Goal: Task Accomplishment & Management: Use online tool/utility

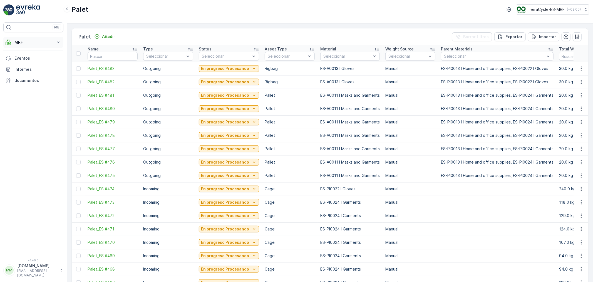
click at [40, 40] on p "MRF" at bounding box center [33, 43] width 38 height 6
click at [29, 75] on link "Proceso" at bounding box center [37, 75] width 51 height 8
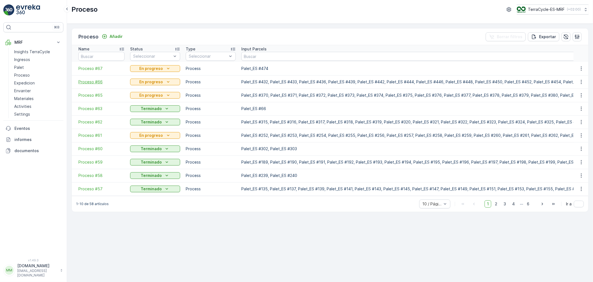
click at [92, 80] on span "Proceso #66" at bounding box center [101, 82] width 46 height 6
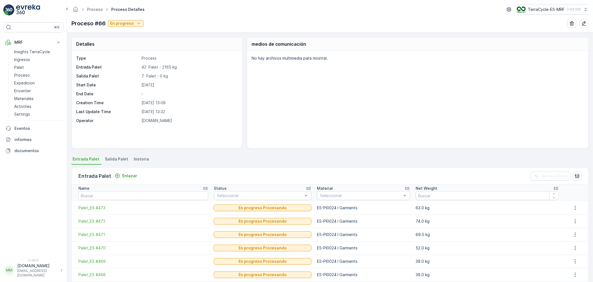
click at [115, 159] on span "Salida Palet" at bounding box center [116, 159] width 23 height 6
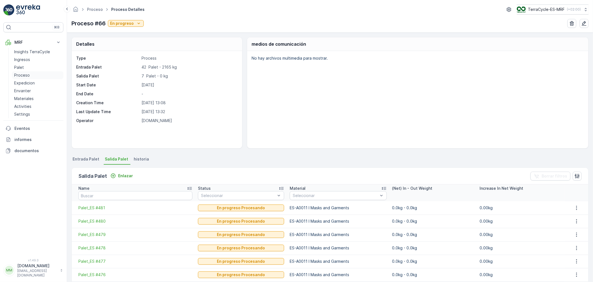
click at [23, 75] on p "Proceso" at bounding box center [22, 75] width 16 height 6
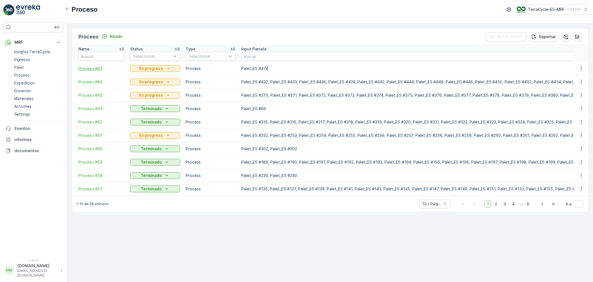
click at [97, 66] on span "Proceso #67" at bounding box center [101, 69] width 46 height 6
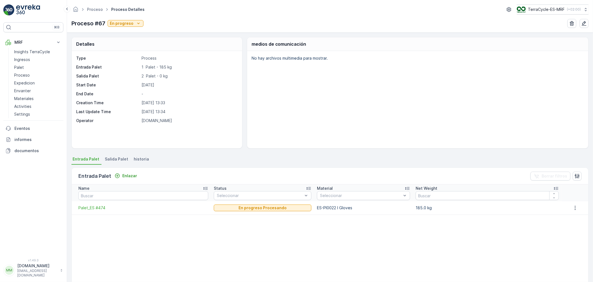
click at [118, 157] on span "Salida Palet" at bounding box center [116, 159] width 23 height 6
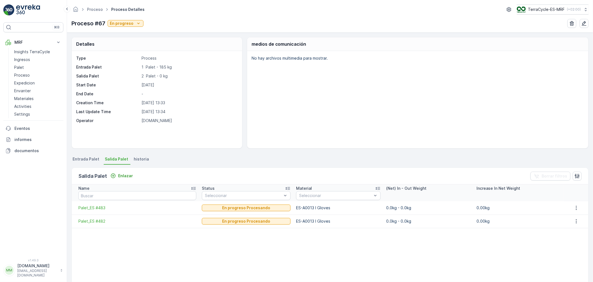
click at [28, 268] on p "[DOMAIN_NAME]" at bounding box center [37, 266] width 40 height 6
click at [27, 261] on span "Cerrar sesión" at bounding box center [25, 264] width 25 height 6
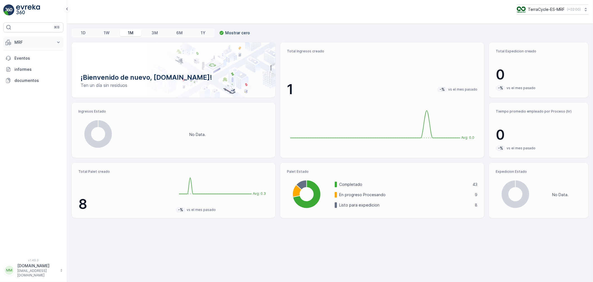
click at [26, 43] on p "MRF" at bounding box center [33, 43] width 38 height 6
click at [21, 68] on p "Palet" at bounding box center [19, 68] width 10 height 6
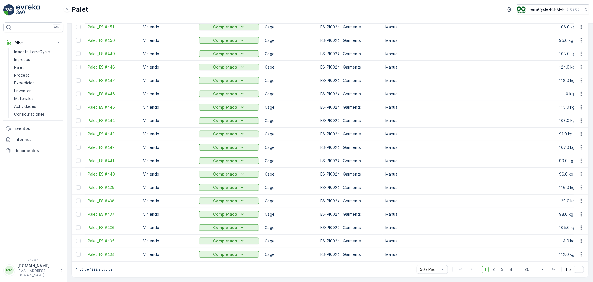
scroll to position [471, 0]
click at [494, 266] on span "2" at bounding box center [494, 268] width 8 height 7
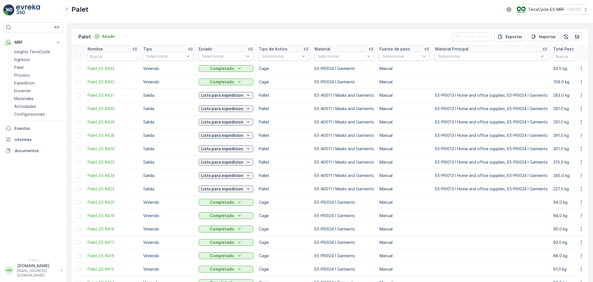
click at [79, 95] on div at bounding box center [78, 95] width 4 height 4
click at [76, 93] on input "checkbox" at bounding box center [76, 93] width 0 height 0
click at [78, 110] on div at bounding box center [78, 108] width 4 height 4
click at [76, 106] on input "checkbox" at bounding box center [76, 106] width 0 height 0
click at [78, 123] on div at bounding box center [78, 122] width 4 height 4
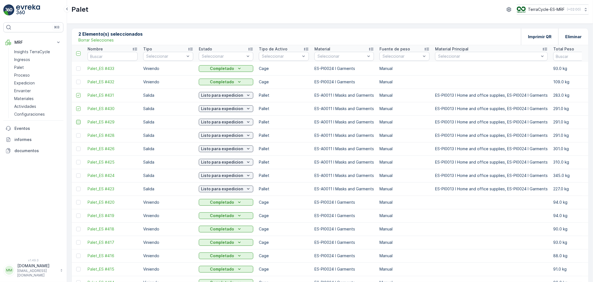
click at [76, 120] on input "checkbox" at bounding box center [76, 120] width 0 height 0
click at [78, 137] on div at bounding box center [78, 135] width 4 height 4
click at [76, 133] on input "checkbox" at bounding box center [76, 133] width 0 height 0
click at [79, 151] on div at bounding box center [78, 148] width 4 height 4
click at [76, 146] on input "checkbox" at bounding box center [76, 146] width 0 height 0
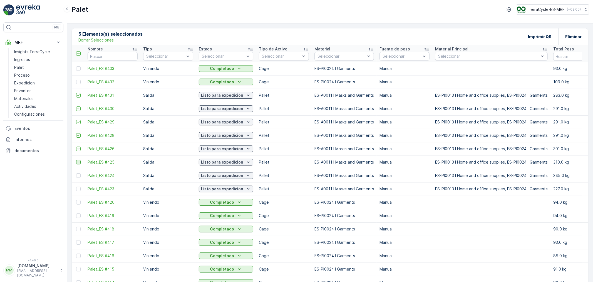
click at [80, 164] on div at bounding box center [78, 162] width 4 height 4
click at [76, 160] on input "checkbox" at bounding box center [76, 160] width 0 height 0
drag, startPoint x: 78, startPoint y: 175, endPoint x: 79, endPoint y: 184, distance: 8.4
click at [78, 175] on div at bounding box center [78, 175] width 4 height 4
click at [76, 173] on input "checkbox" at bounding box center [76, 173] width 0 height 0
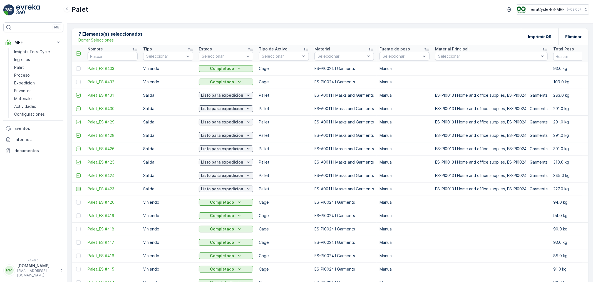
click at [79, 190] on div at bounding box center [78, 188] width 4 height 4
click at [76, 186] on input "checkbox" at bounding box center [76, 186] width 0 height 0
click at [543, 36] on p "Imprimir QR" at bounding box center [540, 37] width 24 height 6
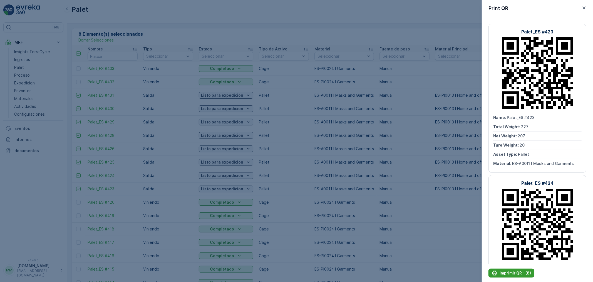
click at [521, 273] on p "Imprimir QR - (8)" at bounding box center [515, 273] width 31 height 6
click at [585, 9] on icon "button" at bounding box center [585, 8] width 6 height 6
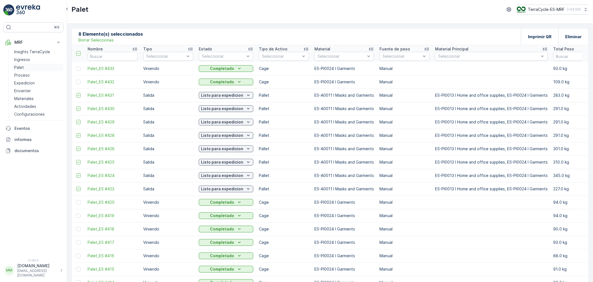
click at [24, 67] on link "Palet" at bounding box center [37, 67] width 51 height 8
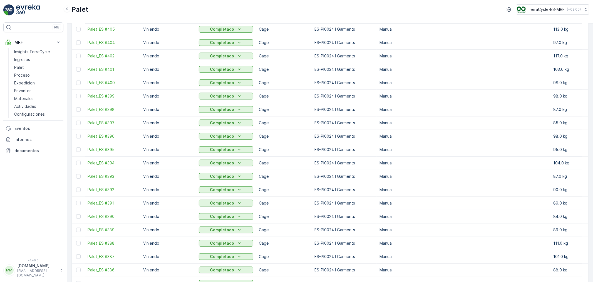
scroll to position [471, 0]
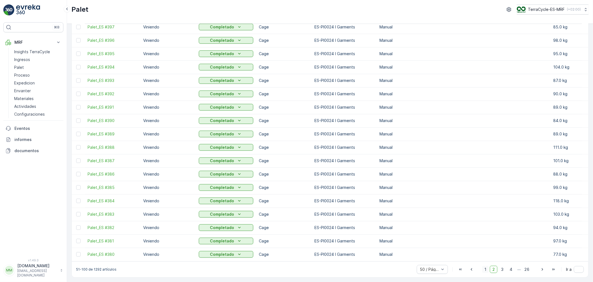
click at [484, 268] on span "1" at bounding box center [485, 268] width 7 height 7
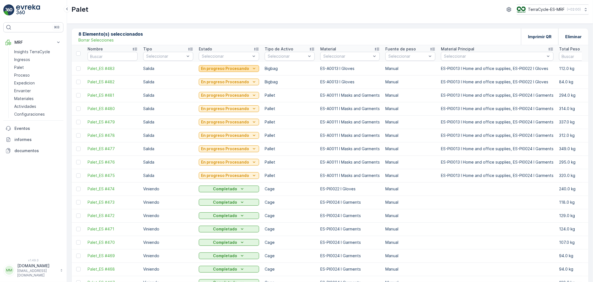
click at [234, 69] on p "En progreso Procesando" at bounding box center [225, 69] width 48 height 6
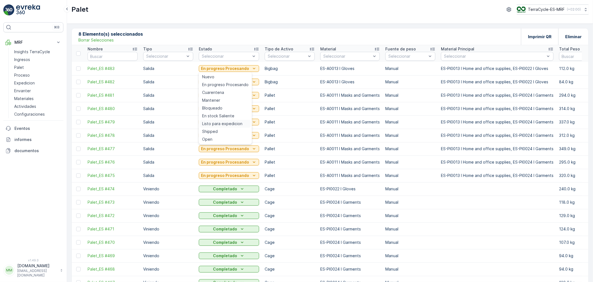
click at [226, 124] on span "Listo para expedicion" at bounding box center [222, 124] width 40 height 6
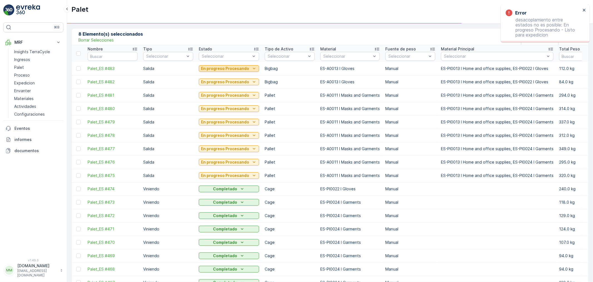
click at [236, 71] on p "En progreso Procesando" at bounding box center [225, 69] width 48 height 6
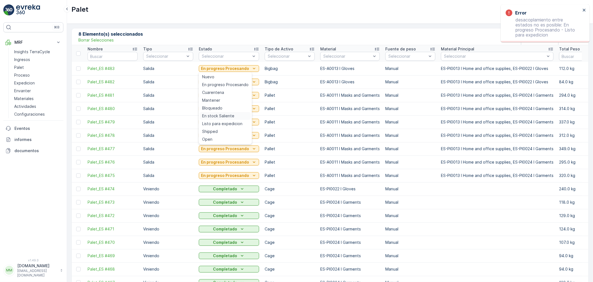
click at [225, 115] on span "En stock Saliente" at bounding box center [218, 116] width 32 height 6
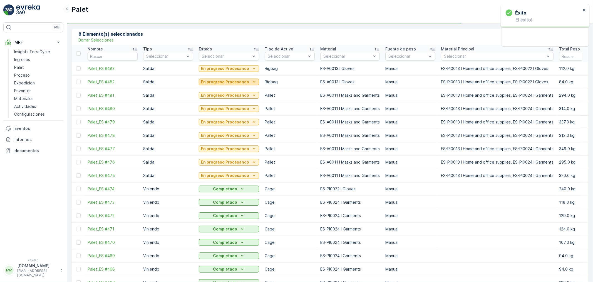
click at [228, 82] on p "En progreso Procesando" at bounding box center [225, 82] width 48 height 6
click at [224, 129] on td "En progreso Procesando" at bounding box center [229, 135] width 66 height 13
click at [230, 82] on p "En progreso Procesando" at bounding box center [225, 82] width 48 height 6
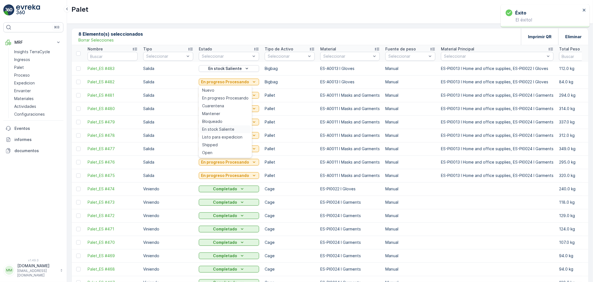
click at [226, 127] on span "En stock Saliente" at bounding box center [218, 129] width 32 height 6
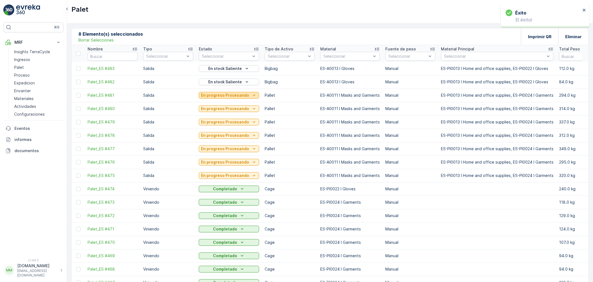
click at [237, 95] on p "En progreso Procesando" at bounding box center [225, 95] width 48 height 6
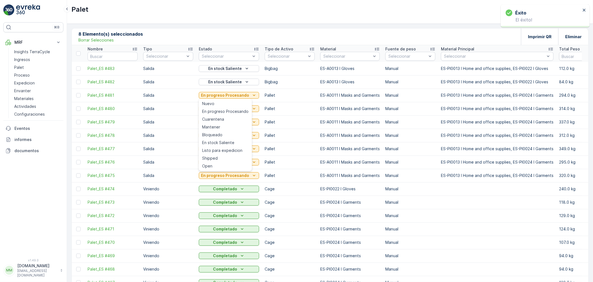
click at [226, 141] on span "En stock Saliente" at bounding box center [218, 143] width 32 height 6
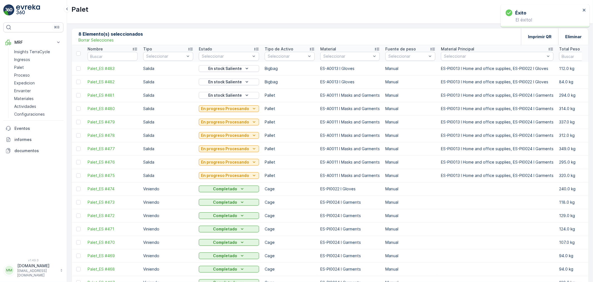
click at [231, 109] on p "En progreso Procesando" at bounding box center [225, 109] width 48 height 6
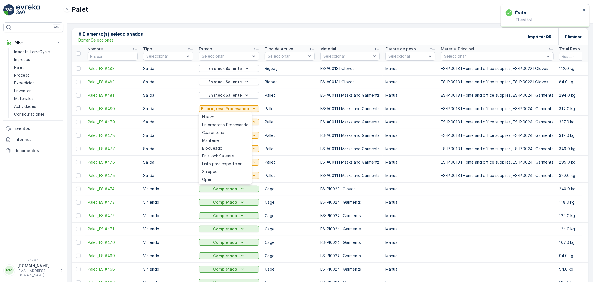
click at [226, 156] on span "En stock Saliente" at bounding box center [218, 156] width 32 height 6
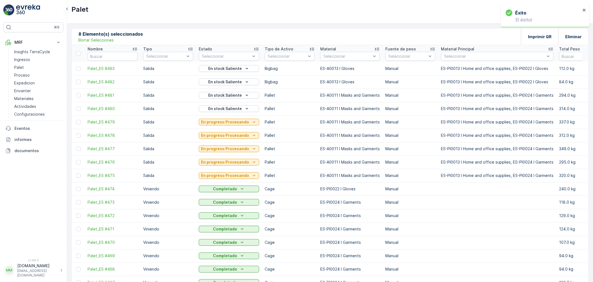
click at [229, 123] on p "En progreso Procesando" at bounding box center [225, 122] width 48 height 6
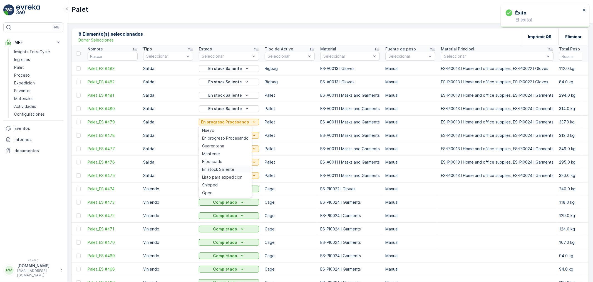
click at [223, 172] on div "En stock Saliente" at bounding box center [225, 169] width 51 height 8
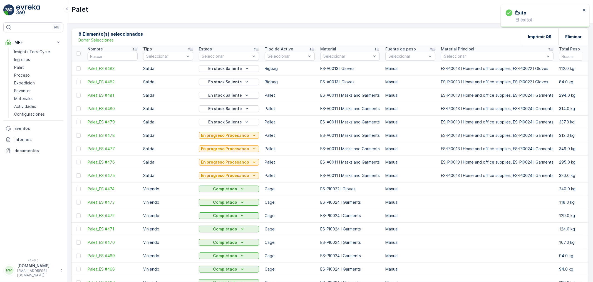
click at [233, 134] on p "En progreso Procesando" at bounding box center [225, 135] width 48 height 6
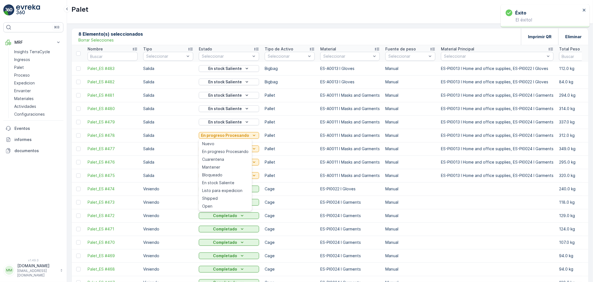
click at [220, 180] on span "En stock Saliente" at bounding box center [218, 183] width 32 height 6
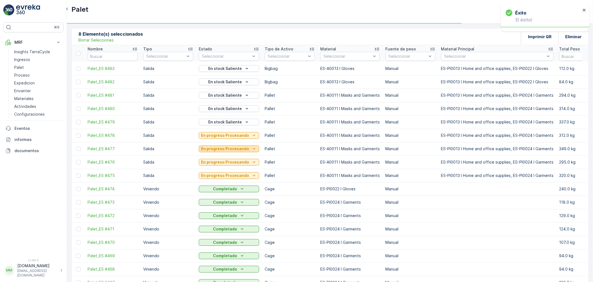
click at [227, 148] on p "En progreso Procesando" at bounding box center [225, 149] width 48 height 6
click at [230, 149] on p "En progreso Procesando" at bounding box center [225, 149] width 48 height 6
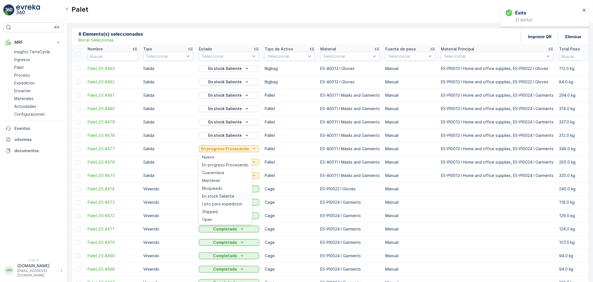
click at [221, 193] on span "En stock Saliente" at bounding box center [218, 196] width 32 height 6
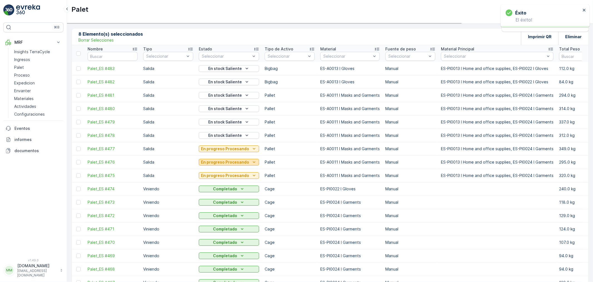
click at [233, 163] on p "En progreso Procesando" at bounding box center [225, 162] width 48 height 6
click at [225, 204] on p "Completado" at bounding box center [225, 202] width 24 height 6
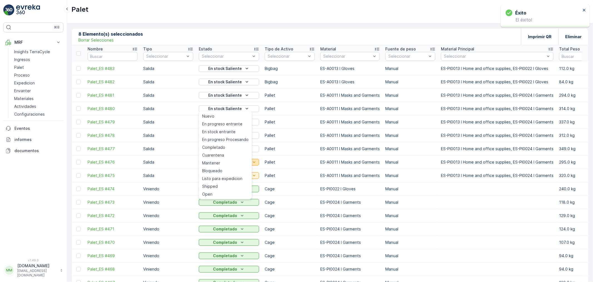
click at [257, 162] on button "En progreso Procesando" at bounding box center [229, 162] width 60 height 7
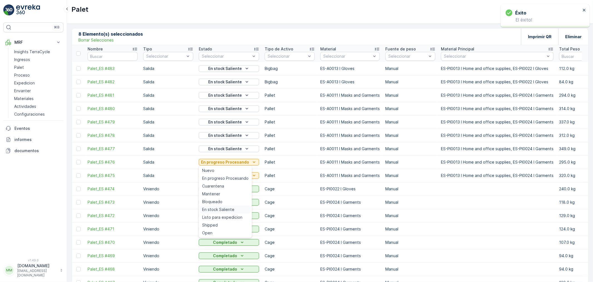
click at [221, 211] on span "En stock Saliente" at bounding box center [218, 209] width 32 height 6
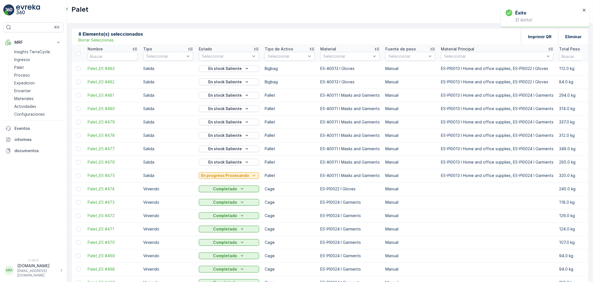
click at [226, 174] on p "En progreso Procesando" at bounding box center [225, 175] width 48 height 6
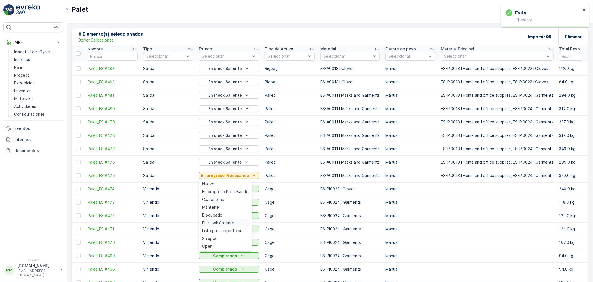
click at [225, 219] on div "En stock Saliente" at bounding box center [225, 223] width 51 height 8
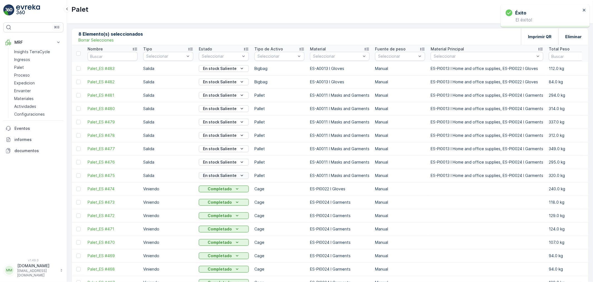
click at [235, 176] on p "En stock Saliente" at bounding box center [220, 175] width 34 height 6
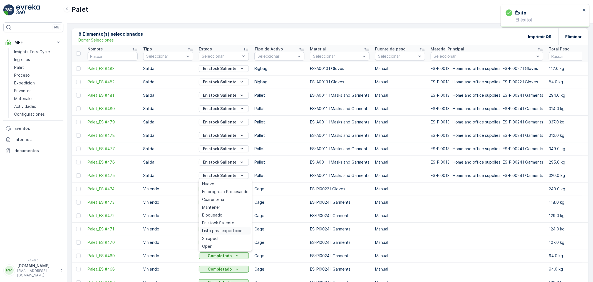
click at [225, 230] on span "Listo para expedicion" at bounding box center [222, 231] width 40 height 6
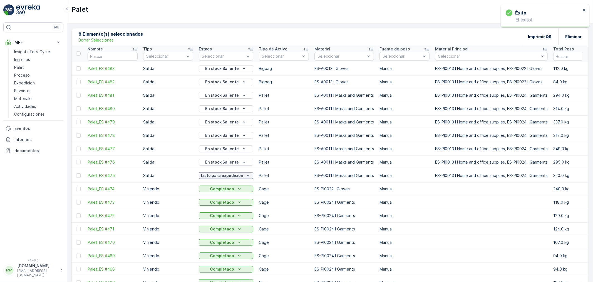
click at [230, 162] on p "En stock Saliente" at bounding box center [223, 162] width 34 height 6
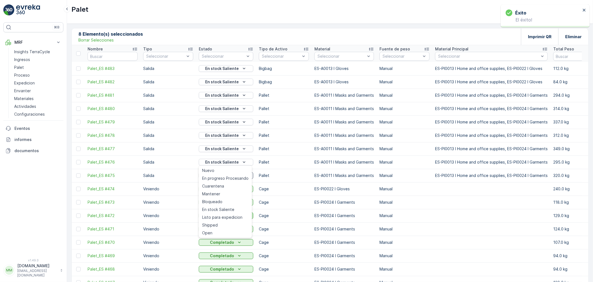
click at [229, 214] on span "Listo para expedicion" at bounding box center [222, 217] width 40 height 6
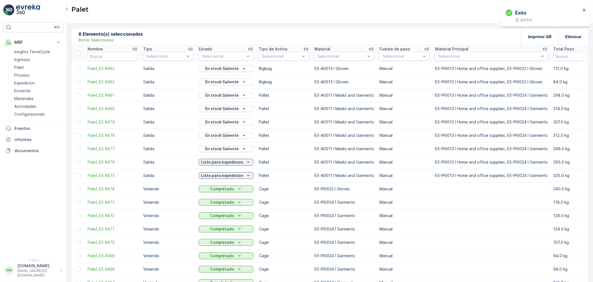
click at [231, 149] on p "En stock Saliente" at bounding box center [223, 149] width 34 height 6
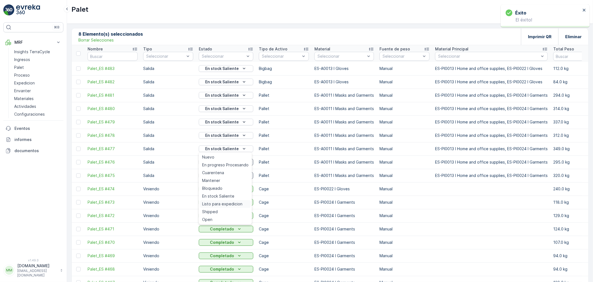
click at [228, 203] on span "Listo para expedicion" at bounding box center [222, 204] width 40 height 6
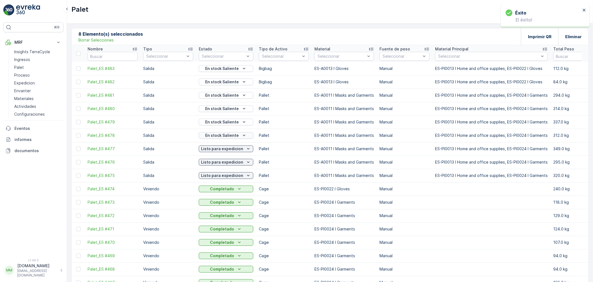
click at [232, 134] on p "En stock Saliente" at bounding box center [223, 135] width 34 height 6
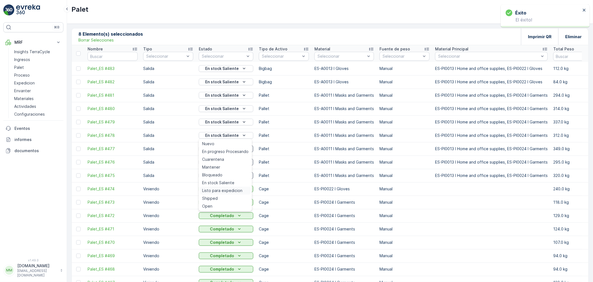
click at [230, 191] on span "Listo para expedicion" at bounding box center [222, 191] width 40 height 6
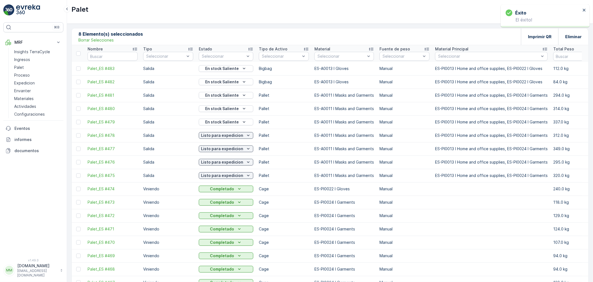
click at [231, 123] on p "En stock Saliente" at bounding box center [223, 122] width 34 height 6
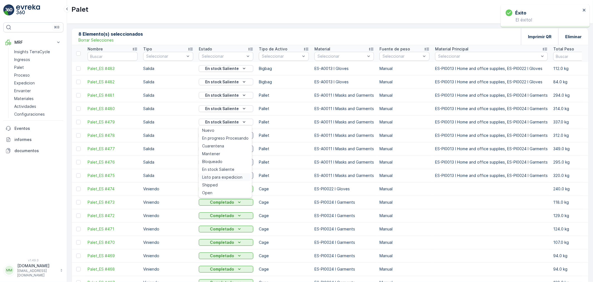
click at [227, 174] on span "Listo para expedicion" at bounding box center [222, 177] width 40 height 6
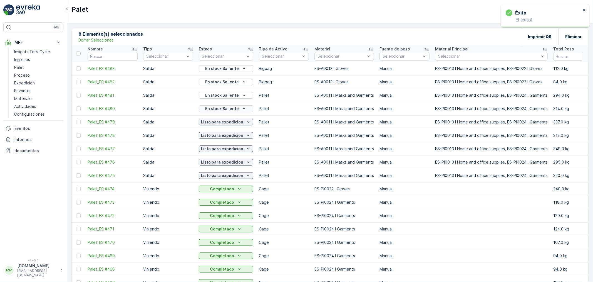
click at [228, 110] on p "En stock Saliente" at bounding box center [223, 109] width 34 height 6
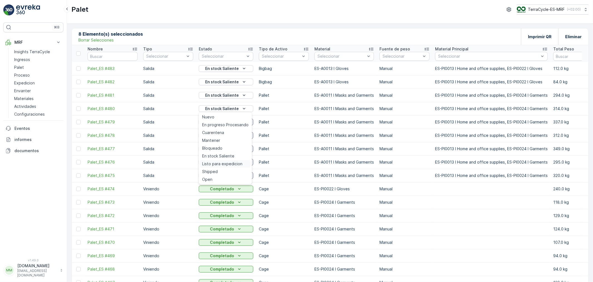
click at [231, 162] on span "Listo para expedicion" at bounding box center [222, 164] width 40 height 6
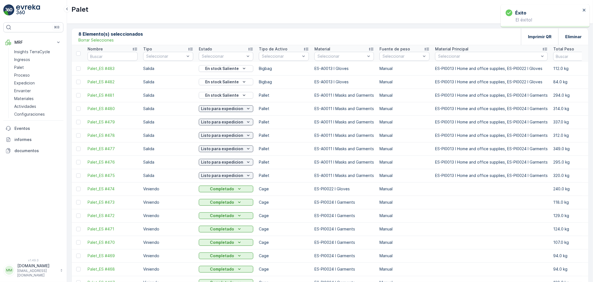
click at [235, 95] on p "En stock Saliente" at bounding box center [223, 95] width 34 height 6
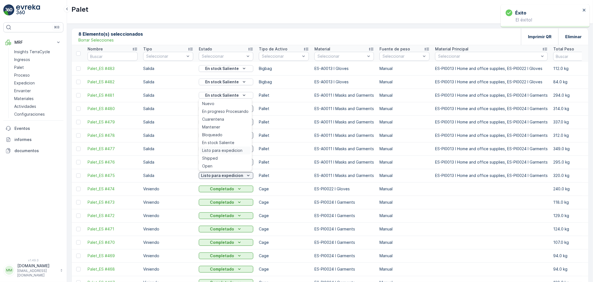
click at [230, 149] on span "Listo para expedicion" at bounding box center [222, 150] width 40 height 6
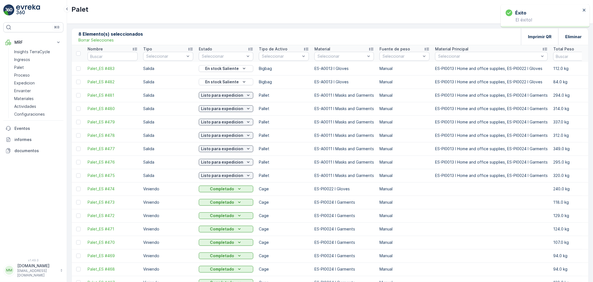
click at [232, 82] on p "En stock Saliente" at bounding box center [223, 82] width 34 height 6
click at [229, 135] on span "Listo para expedicion" at bounding box center [222, 137] width 40 height 6
click at [232, 69] on p "En stock Saliente" at bounding box center [223, 69] width 34 height 6
click at [229, 121] on span "Listo para expedicion" at bounding box center [222, 124] width 40 height 6
drag, startPoint x: 77, startPoint y: 70, endPoint x: 78, endPoint y: 75, distance: 5.4
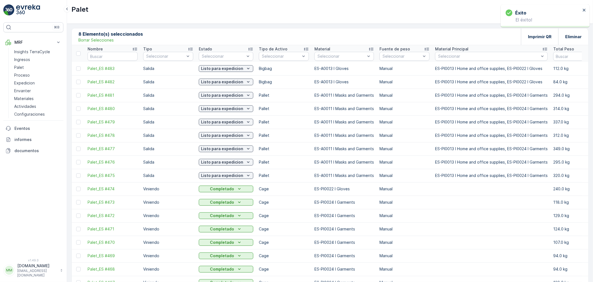
click at [77, 70] on div at bounding box center [78, 68] width 4 height 4
click at [76, 66] on input "checkbox" at bounding box center [76, 66] width 0 height 0
click at [79, 84] on div at bounding box center [78, 82] width 4 height 4
click at [76, 80] on input "checkbox" at bounding box center [76, 80] width 0 height 0
click at [79, 95] on div at bounding box center [78, 95] width 4 height 4
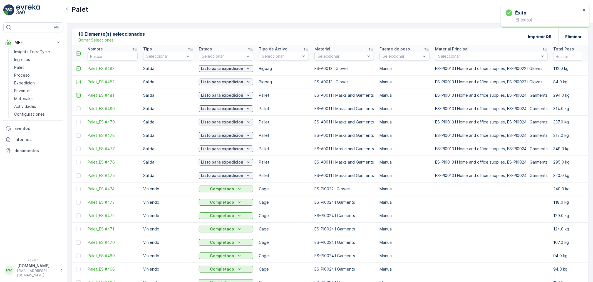
click at [76, 93] on input "checkbox" at bounding box center [76, 93] width 0 height 0
click at [79, 110] on div at bounding box center [78, 108] width 4 height 4
click at [76, 106] on input "checkbox" at bounding box center [76, 106] width 0 height 0
click at [78, 123] on div at bounding box center [78, 122] width 4 height 4
click at [76, 120] on input "checkbox" at bounding box center [76, 120] width 0 height 0
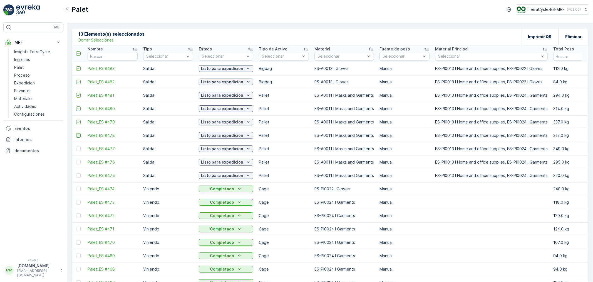
click at [78, 137] on div at bounding box center [78, 135] width 4 height 4
click at [76, 133] on input "checkbox" at bounding box center [76, 133] width 0 height 0
click at [78, 148] on div at bounding box center [78, 148] width 4 height 4
click at [76, 146] on input "checkbox" at bounding box center [76, 146] width 0 height 0
click at [78, 163] on div at bounding box center [78, 162] width 4 height 4
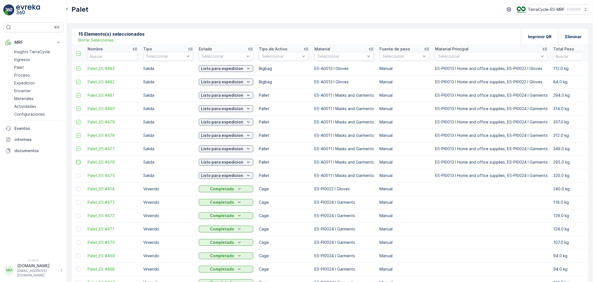
click at [76, 160] on input "checkbox" at bounding box center [76, 160] width 0 height 0
click at [78, 177] on div at bounding box center [78, 175] width 4 height 4
click at [76, 173] on input "checkbox" at bounding box center [76, 173] width 0 height 0
drag, startPoint x: 236, startPoint y: 165, endPoint x: 239, endPoint y: 141, distance: 24.5
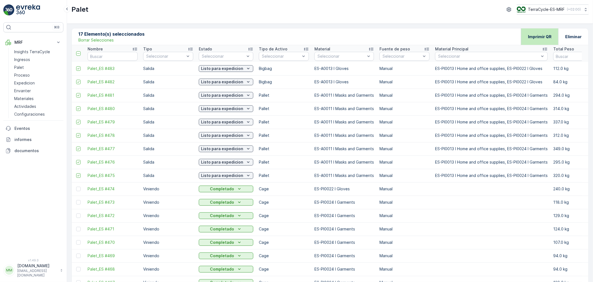
click at [539, 38] on p "Imprimir QR" at bounding box center [540, 37] width 24 height 6
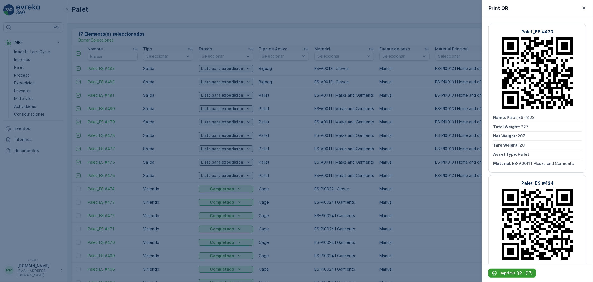
click at [513, 272] on p "Imprimir QR - (17)" at bounding box center [516, 273] width 33 height 6
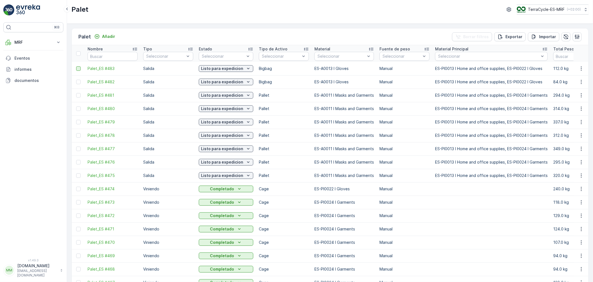
click at [77, 68] on div at bounding box center [78, 68] width 4 height 4
click at [76, 66] on input "checkbox" at bounding box center [76, 66] width 0 height 0
click at [78, 82] on div at bounding box center [78, 82] width 4 height 4
click at [76, 80] on input "checkbox" at bounding box center [76, 80] width 0 height 0
click at [77, 94] on div at bounding box center [78, 95] width 4 height 4
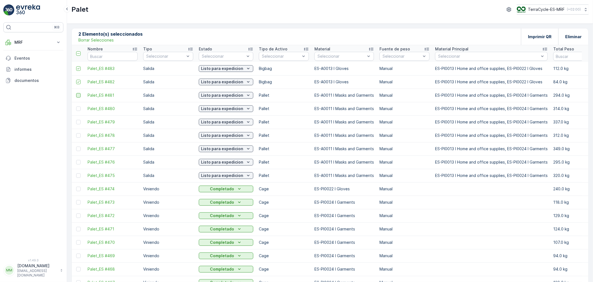
click at [76, 93] on input "checkbox" at bounding box center [76, 93] width 0 height 0
click at [78, 109] on div at bounding box center [78, 108] width 4 height 4
click at [76, 106] on input "checkbox" at bounding box center [76, 106] width 0 height 0
click at [79, 121] on div at bounding box center [78, 122] width 4 height 4
click at [76, 120] on input "checkbox" at bounding box center [76, 120] width 0 height 0
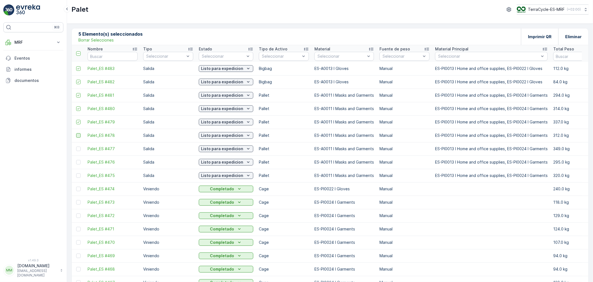
click at [79, 135] on div at bounding box center [78, 135] width 4 height 4
click at [76, 133] on input "checkbox" at bounding box center [76, 133] width 0 height 0
click at [79, 148] on div at bounding box center [78, 148] width 4 height 4
click at [76, 146] on input "checkbox" at bounding box center [76, 146] width 0 height 0
click at [79, 161] on div at bounding box center [78, 162] width 4 height 4
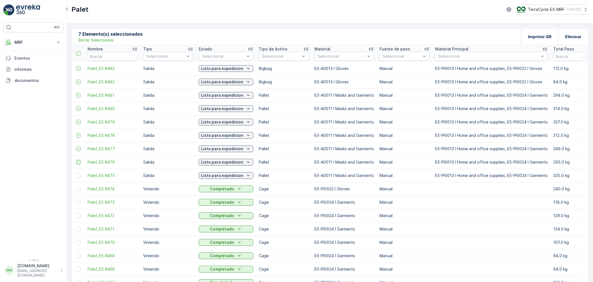
click at [76, 160] on input "checkbox" at bounding box center [76, 160] width 0 height 0
click at [78, 176] on div at bounding box center [78, 175] width 4 height 4
click at [76, 173] on input "checkbox" at bounding box center [76, 173] width 0 height 0
click at [540, 38] on p "Imprimir QR" at bounding box center [540, 37] width 24 height 6
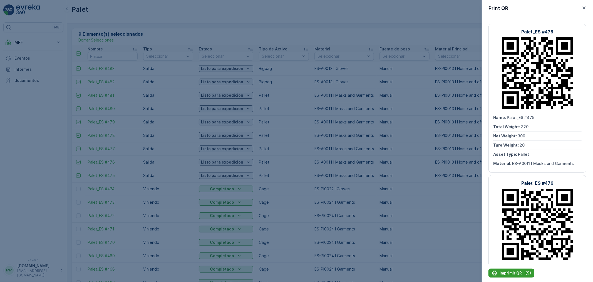
click at [518, 273] on p "Imprimir QR - (9)" at bounding box center [515, 273] width 31 height 6
